Goal: Use online tool/utility

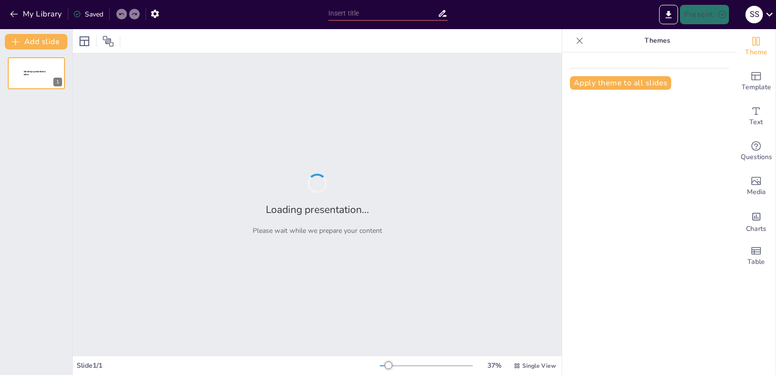
type input "[MEDICAL_DATA]: Un Estudio de Caso sobre la Intervención Terapéutica"
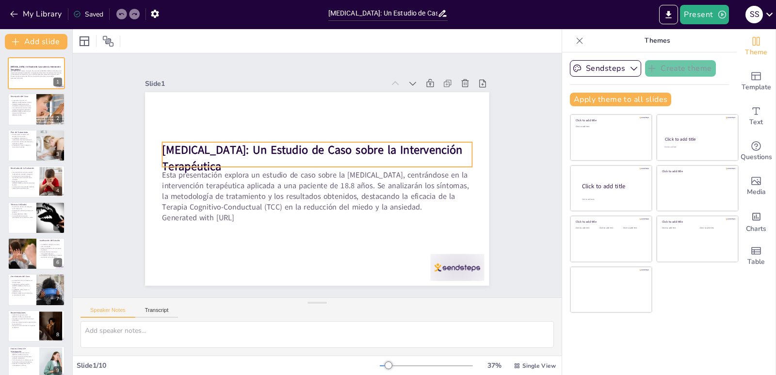
click at [234, 156] on p "[MEDICAL_DATA]: Un Estudio de Caso sobre la Intervención Terapéutica" at bounding box center [316, 158] width 309 height 32
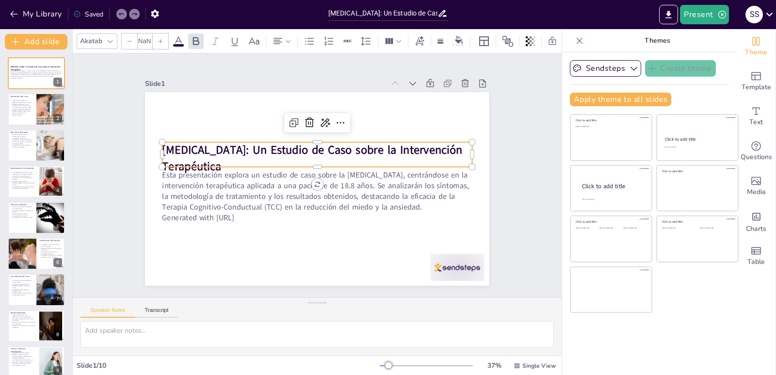
type input "48"
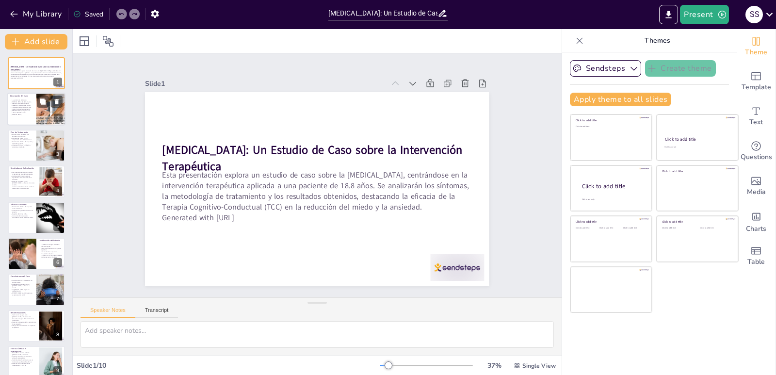
click at [23, 110] on p "[PERSON_NAME] cumple con los criterios del DSM-5 para [MEDICAL_DATA]." at bounding box center [21, 112] width 23 height 5
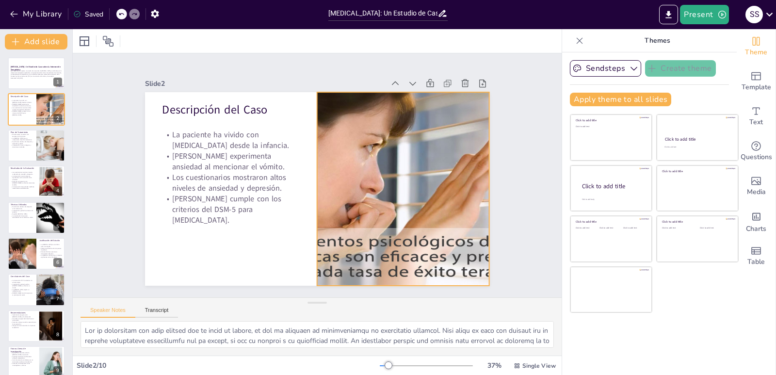
click at [380, 257] on div at bounding box center [403, 188] width 395 height 193
click at [380, 257] on div at bounding box center [401, 198] width 414 height 234
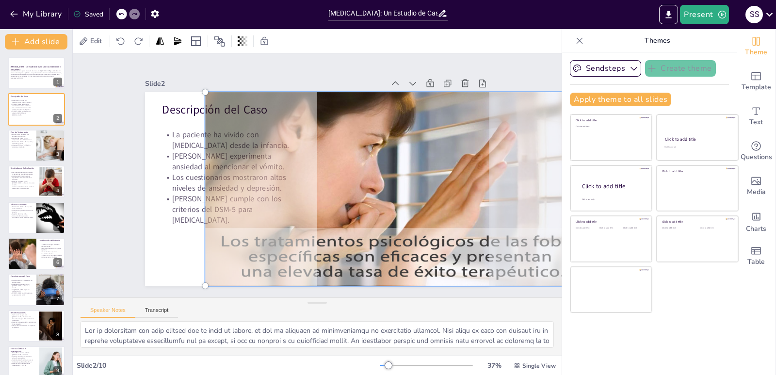
click at [380, 257] on div at bounding box center [403, 188] width 407 height 205
click at [380, 257] on div at bounding box center [401, 198] width 426 height 246
click at [19, 147] on p "La exposición incluyó imágenes y situaciones simuladas." at bounding box center [21, 145] width 23 height 3
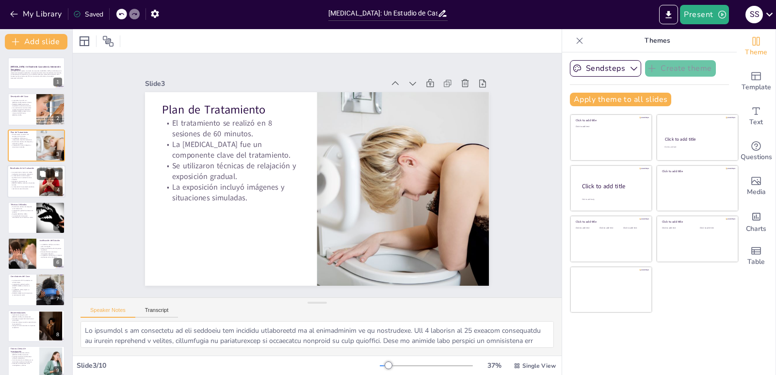
click at [26, 176] on p "La intervención mostró mejoras significativas en la reducción de la ansiedad." at bounding box center [23, 177] width 26 height 5
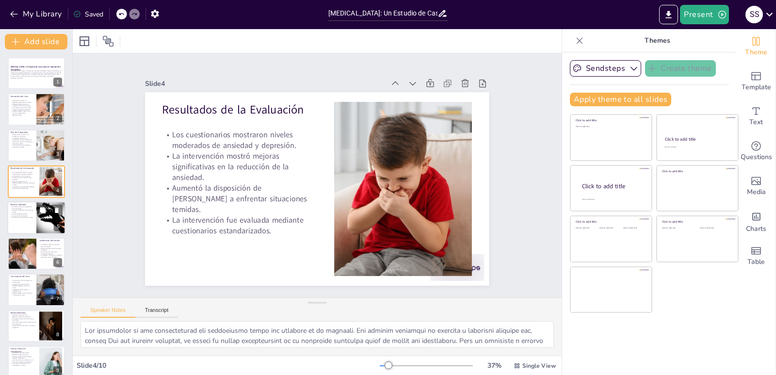
click at [22, 221] on div at bounding box center [36, 217] width 58 height 33
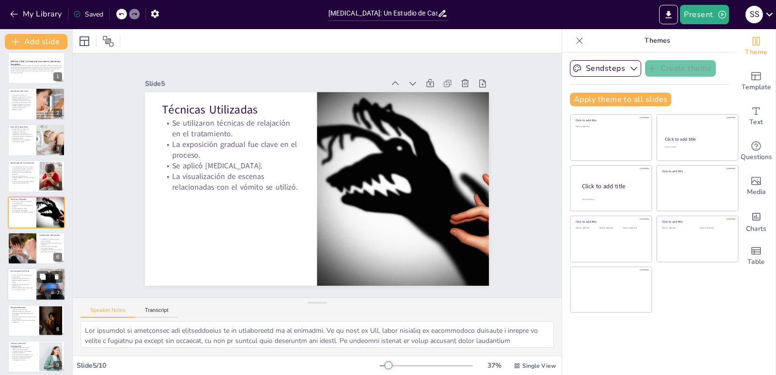
click at [21, 283] on p "La [MEDICAL_DATA] mejoró su calidad de vida." at bounding box center [21, 284] width 23 height 3
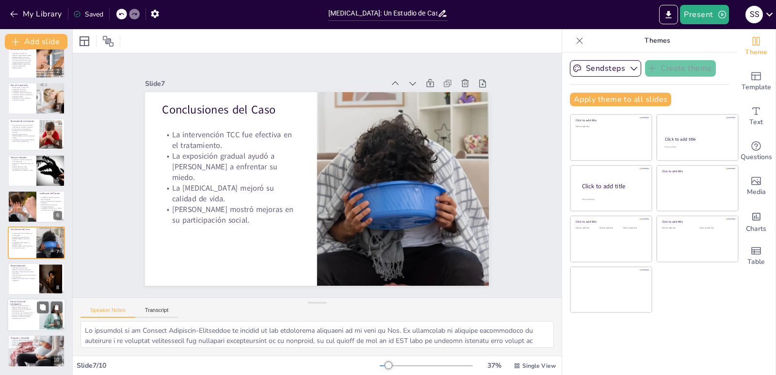
click at [16, 313] on p "Incluir técnicas de mindfulness en el tratamiento podría ser beneficioso." at bounding box center [23, 313] width 26 height 3
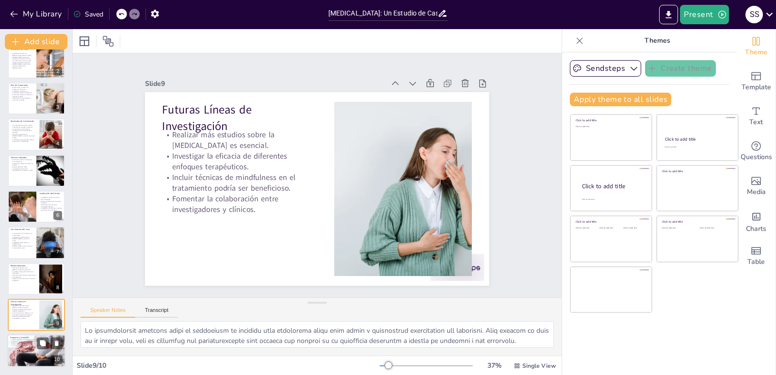
click at [23, 340] on p "Discutir las implicaciones clínicas de la [MEDICAL_DATA]." at bounding box center [36, 341] width 52 height 2
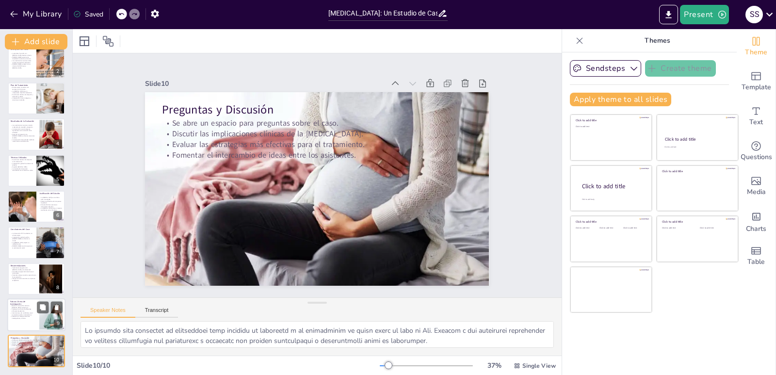
click at [36, 316] on p "Fomentar la colaboración entre investigadores y clínicos." at bounding box center [23, 317] width 26 height 3
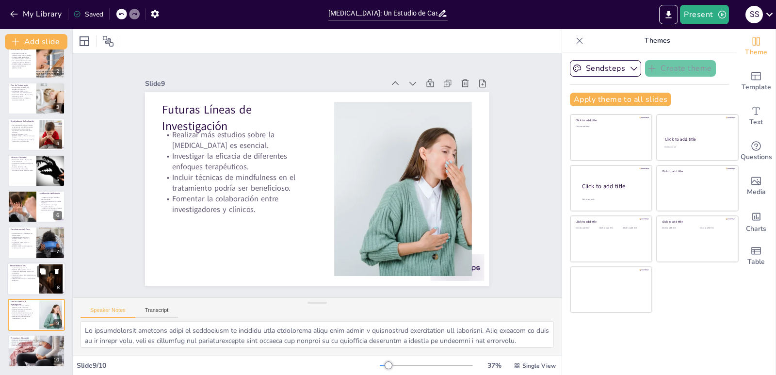
click at [23, 273] on p "Considerar el papel de la familia en el tratamiento." at bounding box center [23, 271] width 26 height 3
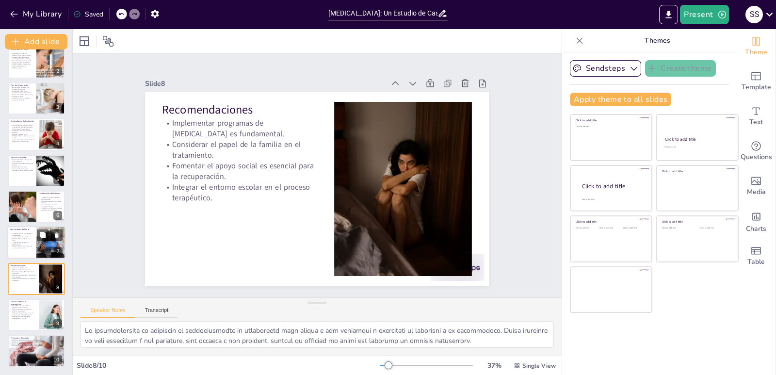
click at [27, 233] on p "La intervención TCC fue efectiva en el tratamiento." at bounding box center [21, 234] width 23 height 3
type textarea "Lo ipsumdol si am Consect Adipiscin-Elitseddoe te incidid ut lab etdolorema ali…"
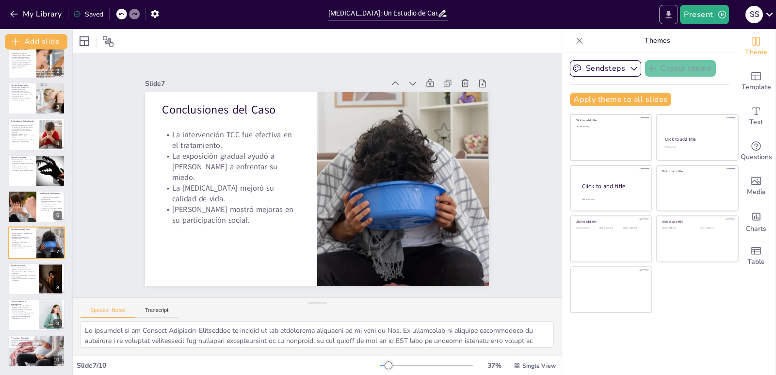
click at [671, 15] on icon "Export to PowerPoint" at bounding box center [668, 15] width 10 height 10
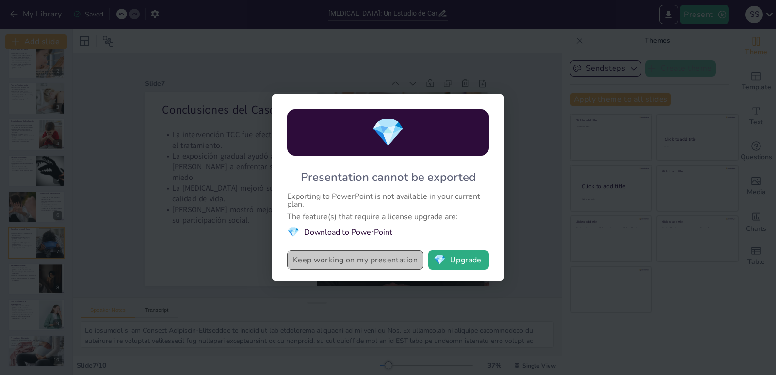
click at [358, 262] on button "Keep working on my presentation" at bounding box center [355, 259] width 136 height 19
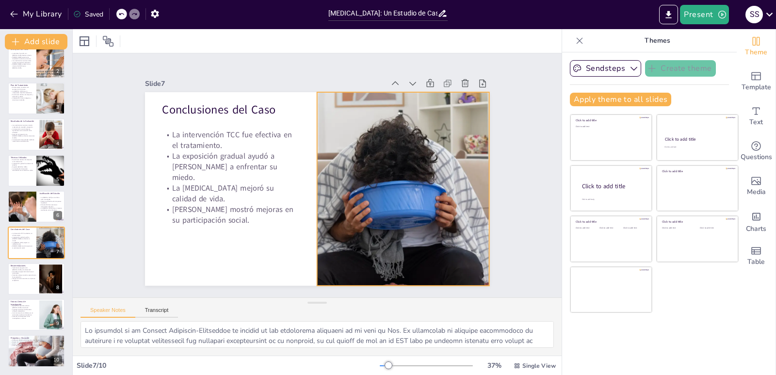
click at [375, 140] on div at bounding box center [403, 188] width 290 height 193
